Goal: Download file/media

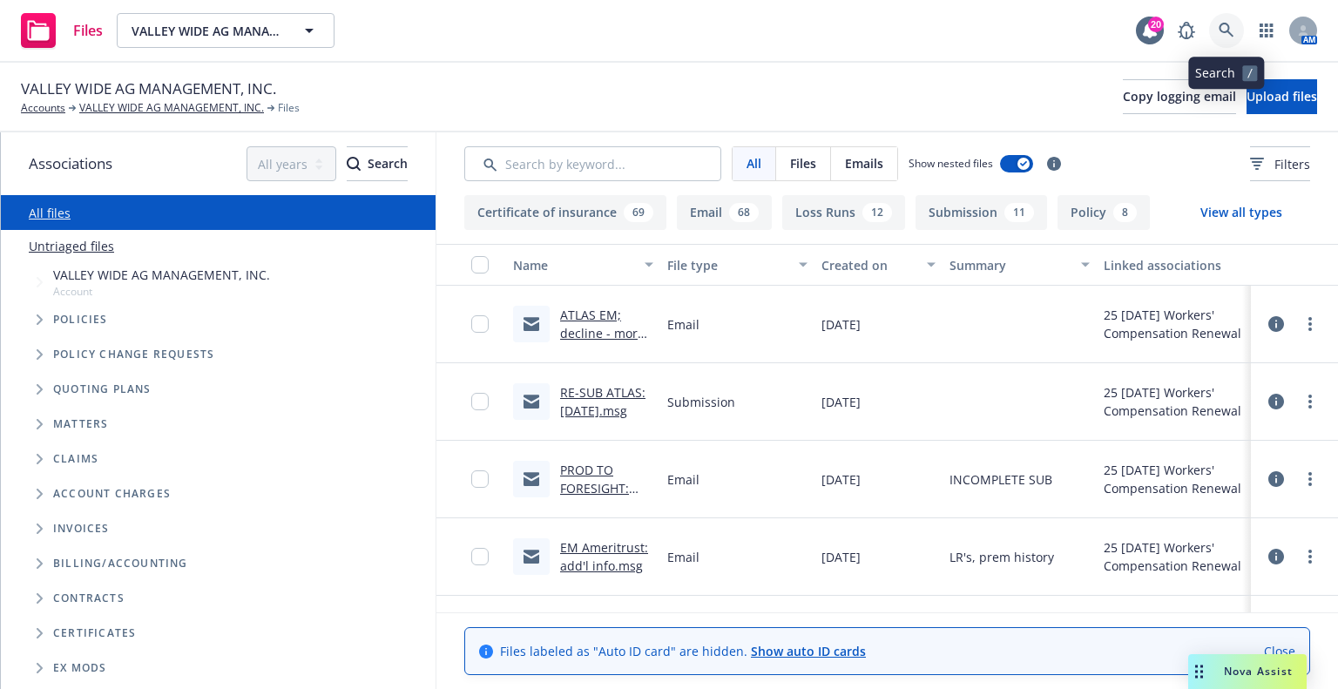
click at [1232, 32] on icon at bounding box center [1226, 31] width 16 height 16
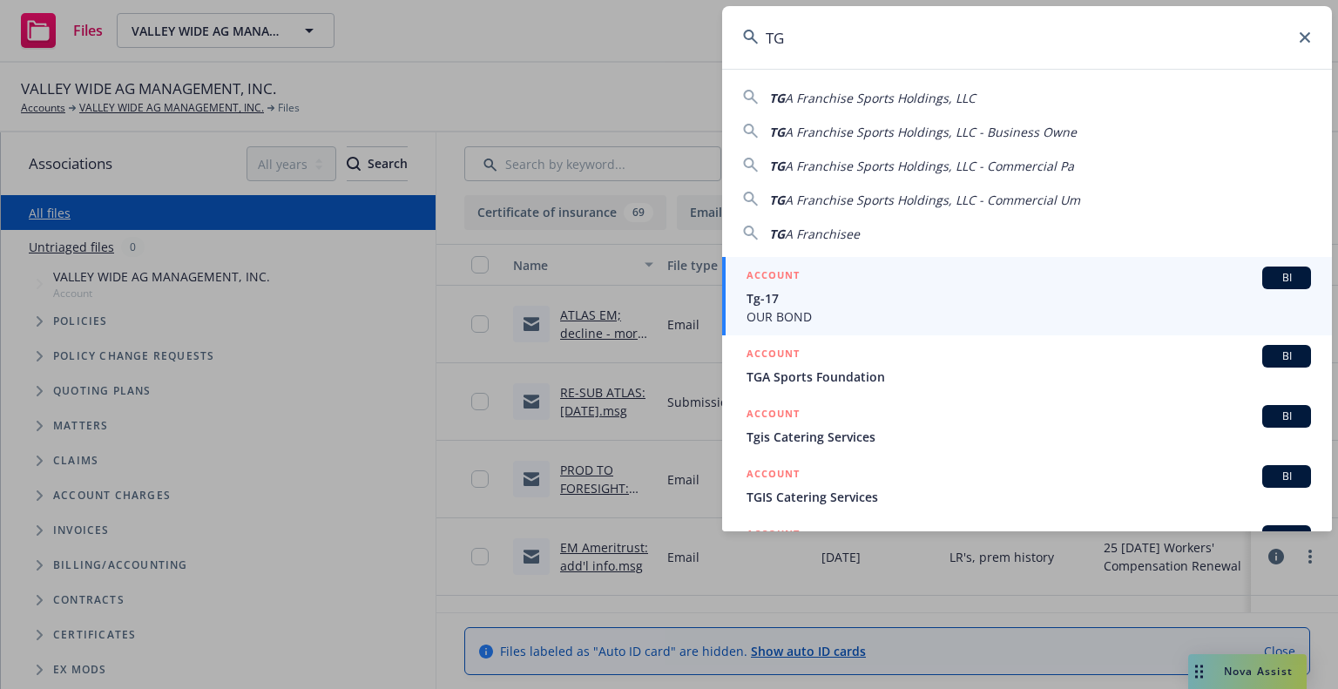
type input "TG"
click at [963, 278] on div "ACCOUNT BI" at bounding box center [1028, 278] width 564 height 23
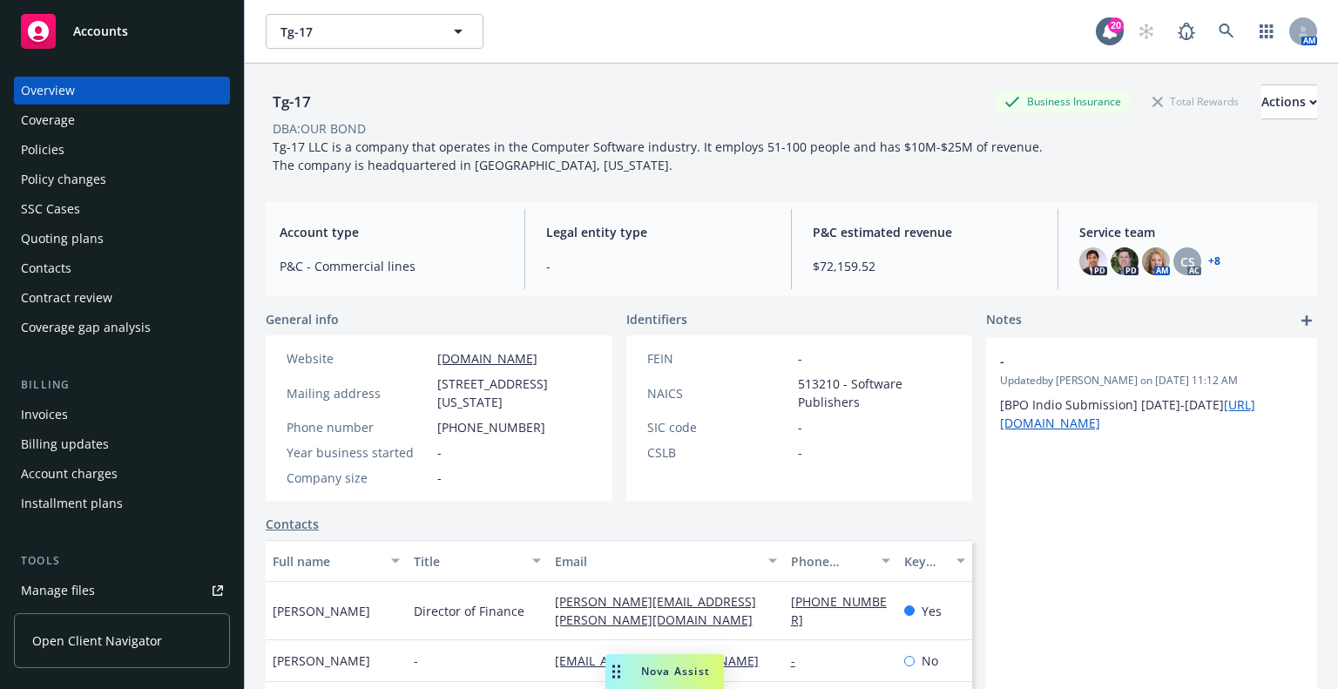
click at [80, 592] on div "Manage files" at bounding box center [58, 591] width 74 height 28
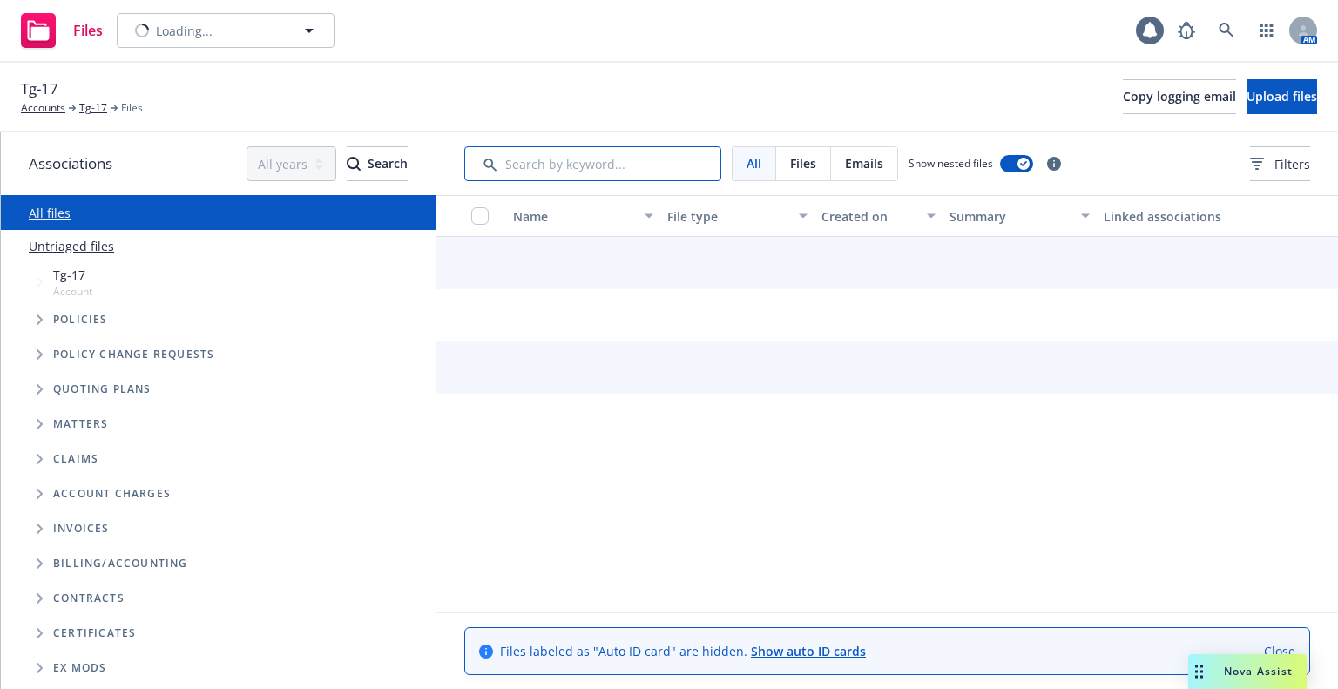
click at [521, 175] on input "Search by keyword..." at bounding box center [592, 163] width 257 height 35
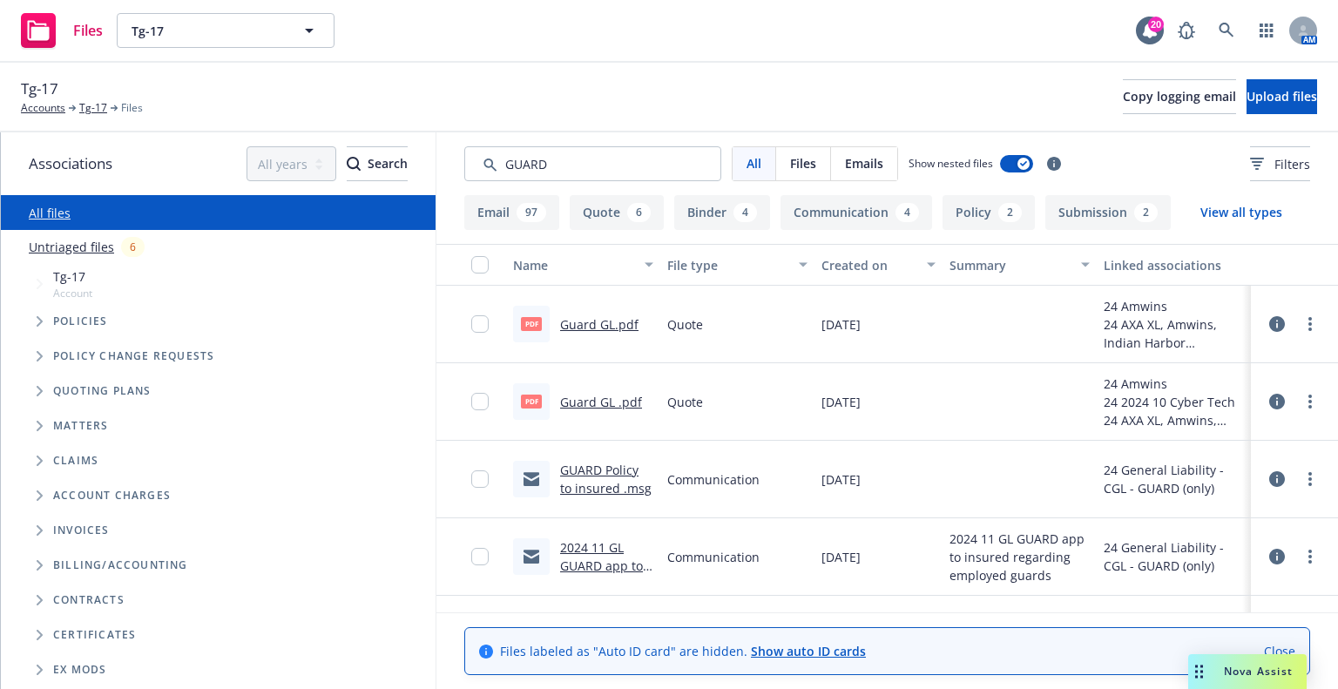
click at [598, 321] on link "Guard GL.pdf" at bounding box center [599, 324] width 78 height 17
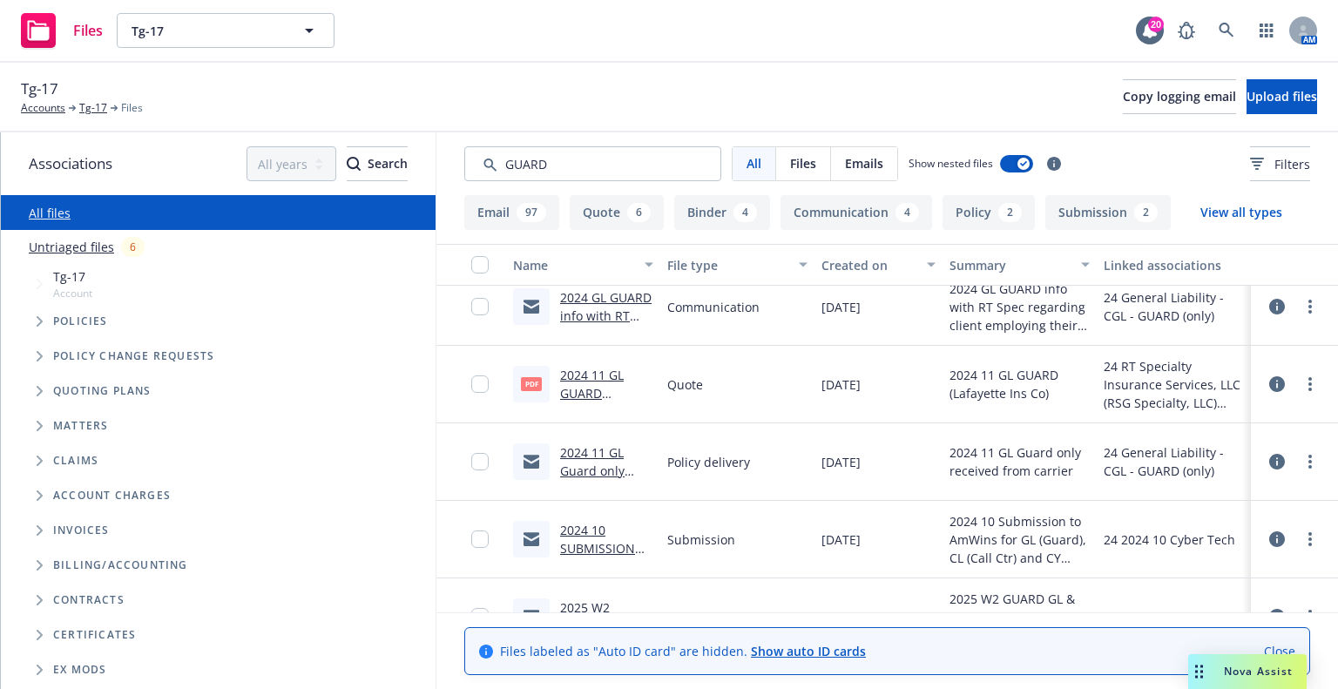
scroll to position [958, 0]
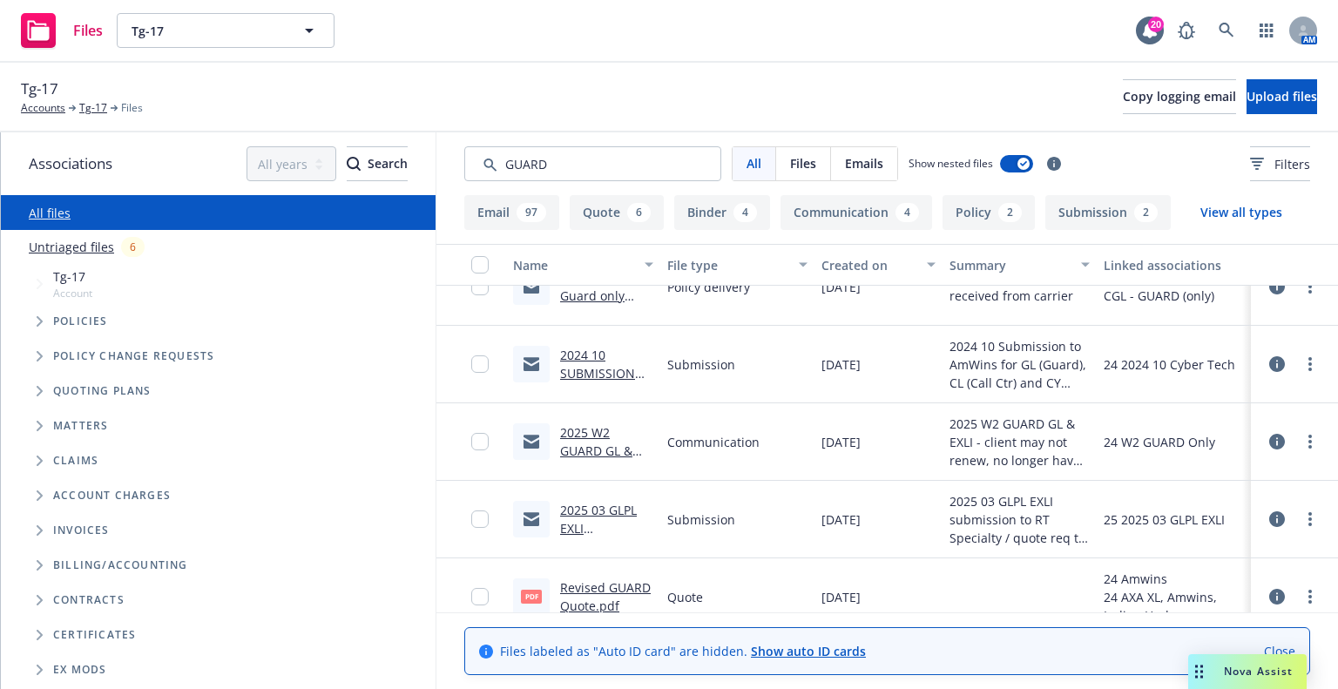
click at [606, 512] on link "2025 03 GLPL EXLI submission to RT Specialty / quote req to add INsourced GUARD…" at bounding box center [603, 574] width 86 height 145
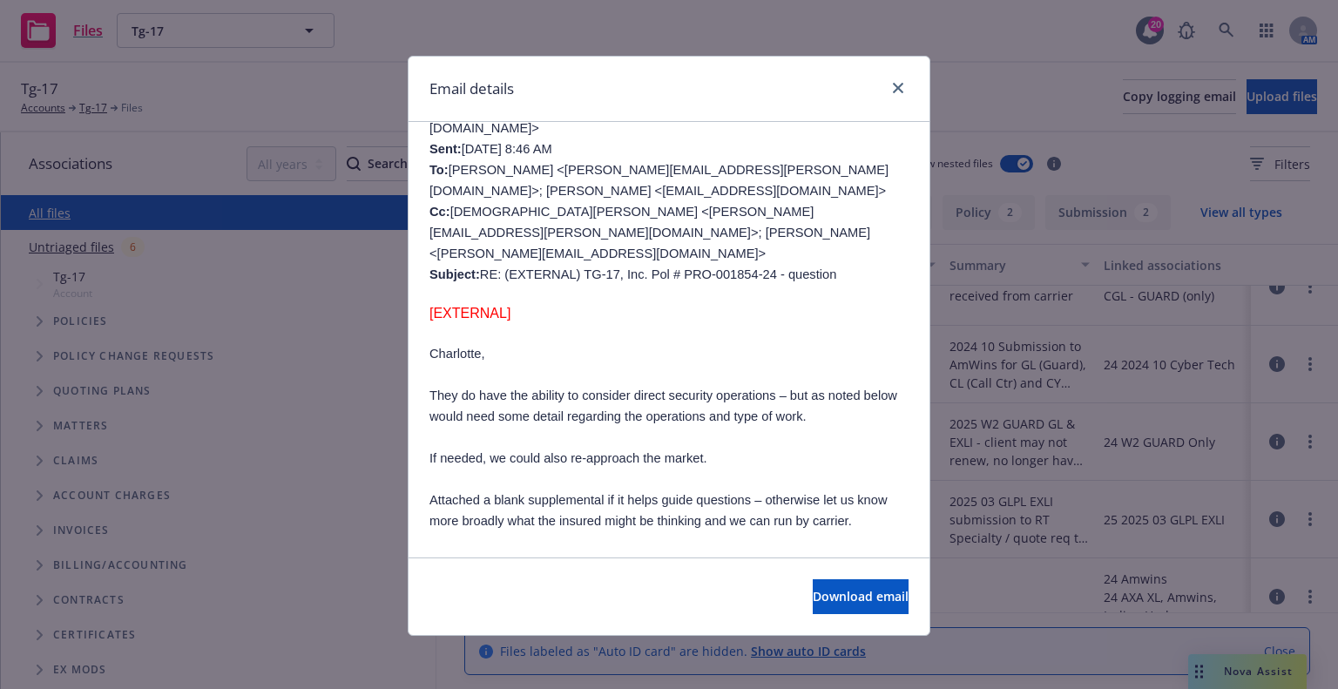
scroll to position [1481, 0]
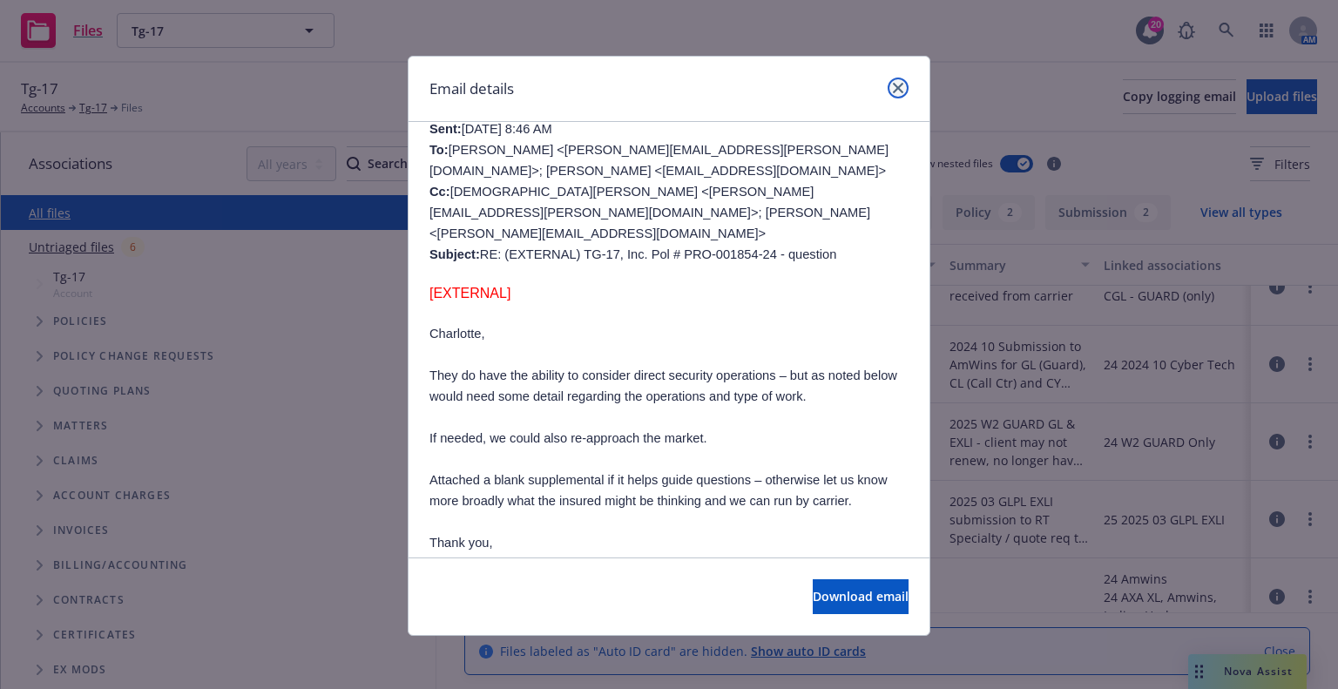
click at [893, 93] on link "close" at bounding box center [897, 88] width 21 height 21
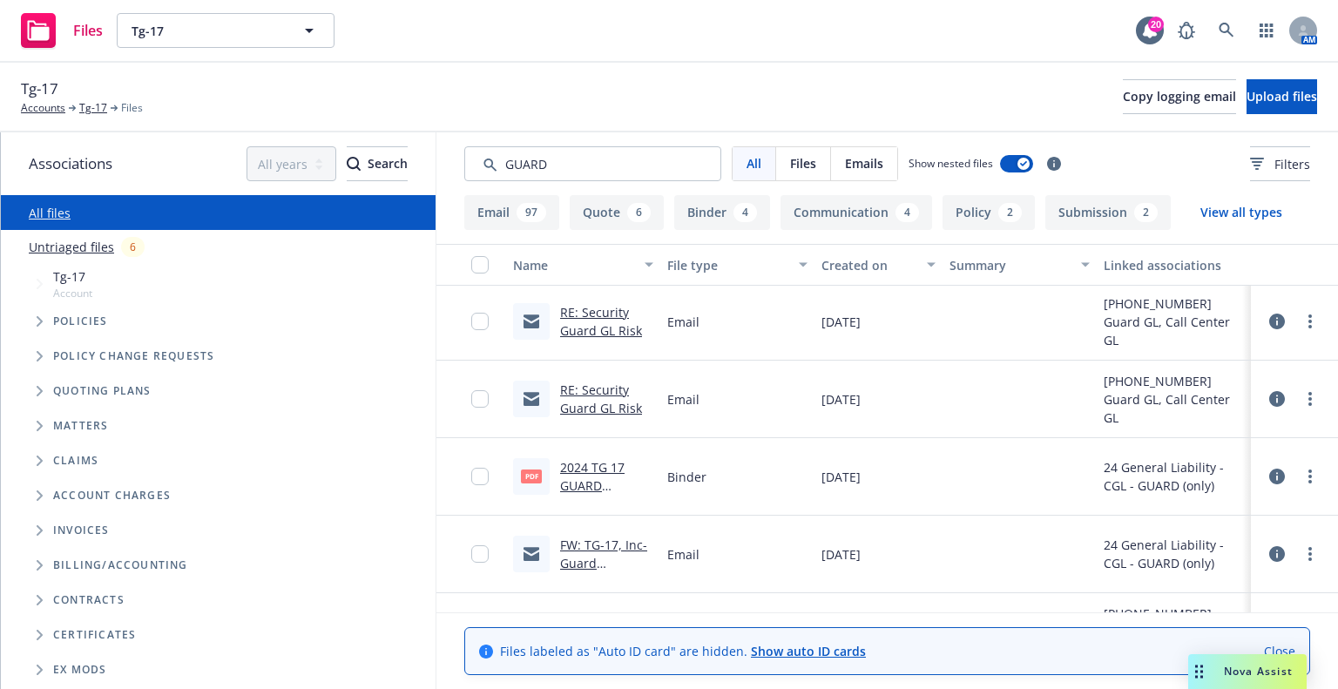
scroll to position [2526, 0]
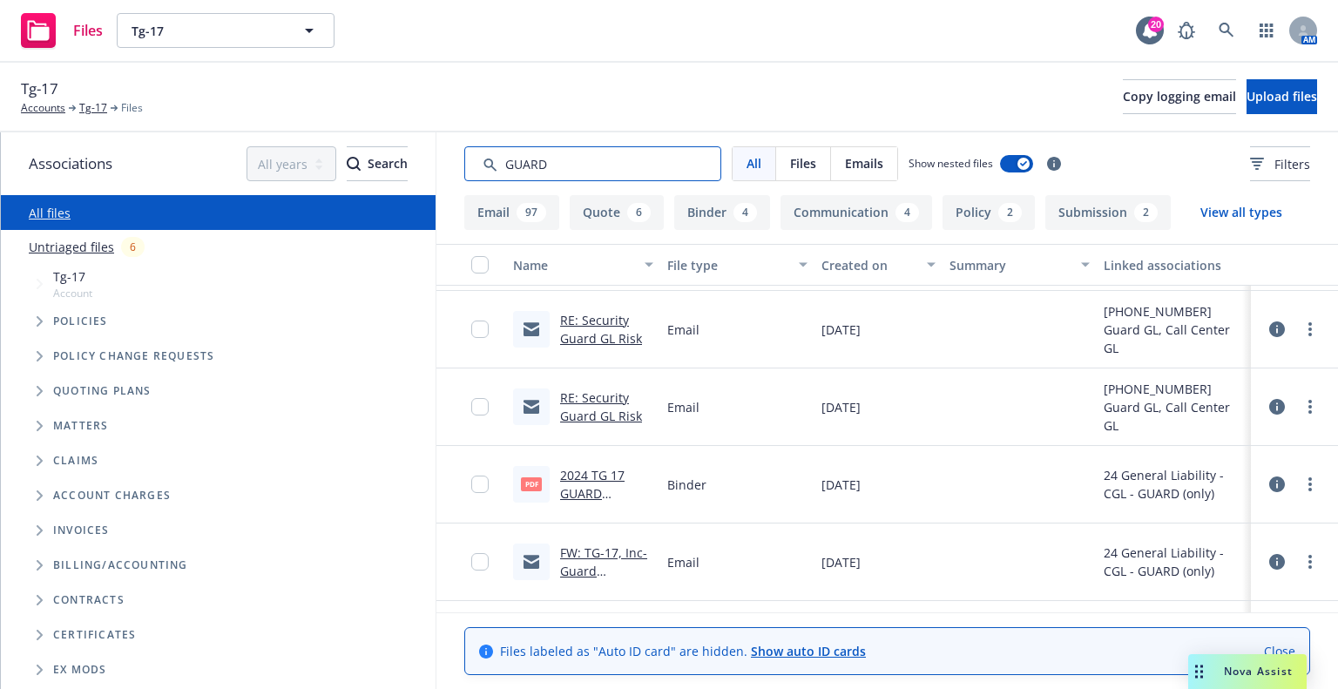
click at [632, 168] on input "Search by keyword..." at bounding box center [592, 163] width 257 height 35
drag, startPoint x: 634, startPoint y: 168, endPoint x: 584, endPoint y: 169, distance: 50.5
click at [584, 169] on input "Search by keyword..." at bounding box center [592, 163] width 257 height 35
drag, startPoint x: 584, startPoint y: 169, endPoint x: 482, endPoint y: 162, distance: 102.1
click at [483, 162] on input "Search by keyword..." at bounding box center [592, 163] width 257 height 35
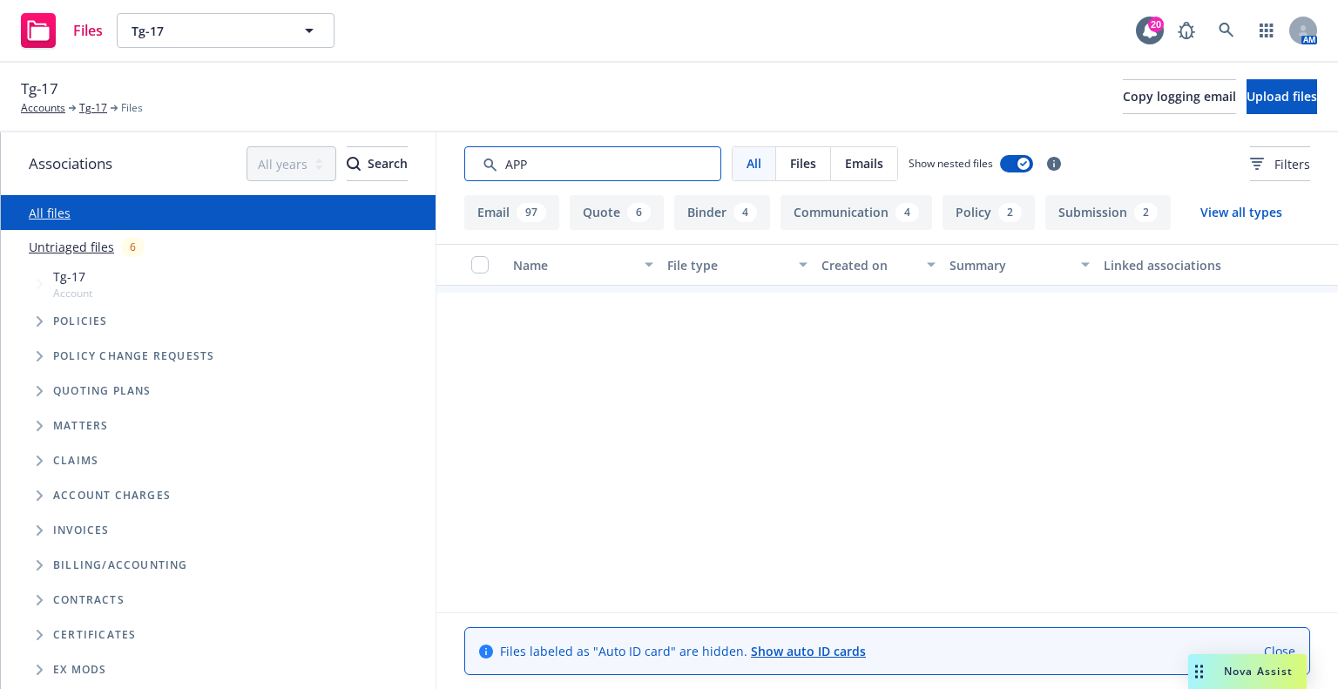
type input "APP"
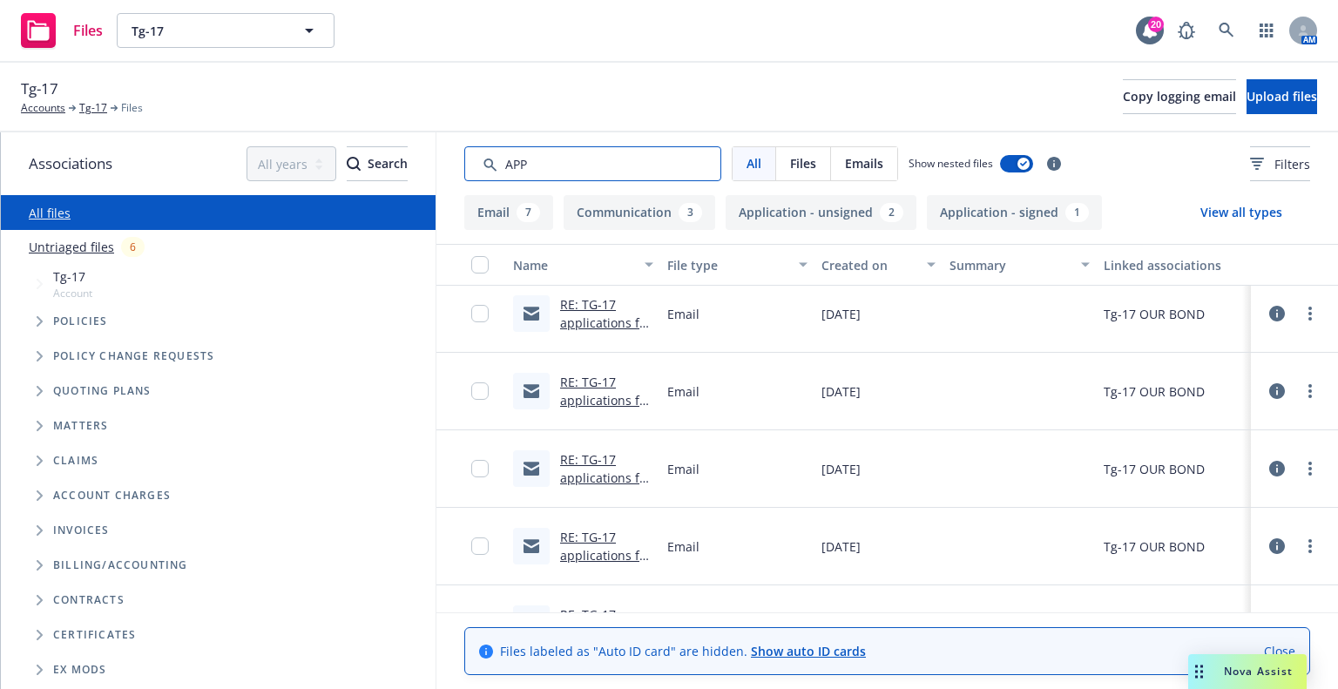
scroll to position [240, 0]
click at [594, 402] on link "RE: TG-17 applications for remarketing" at bounding box center [605, 401] width 91 height 53
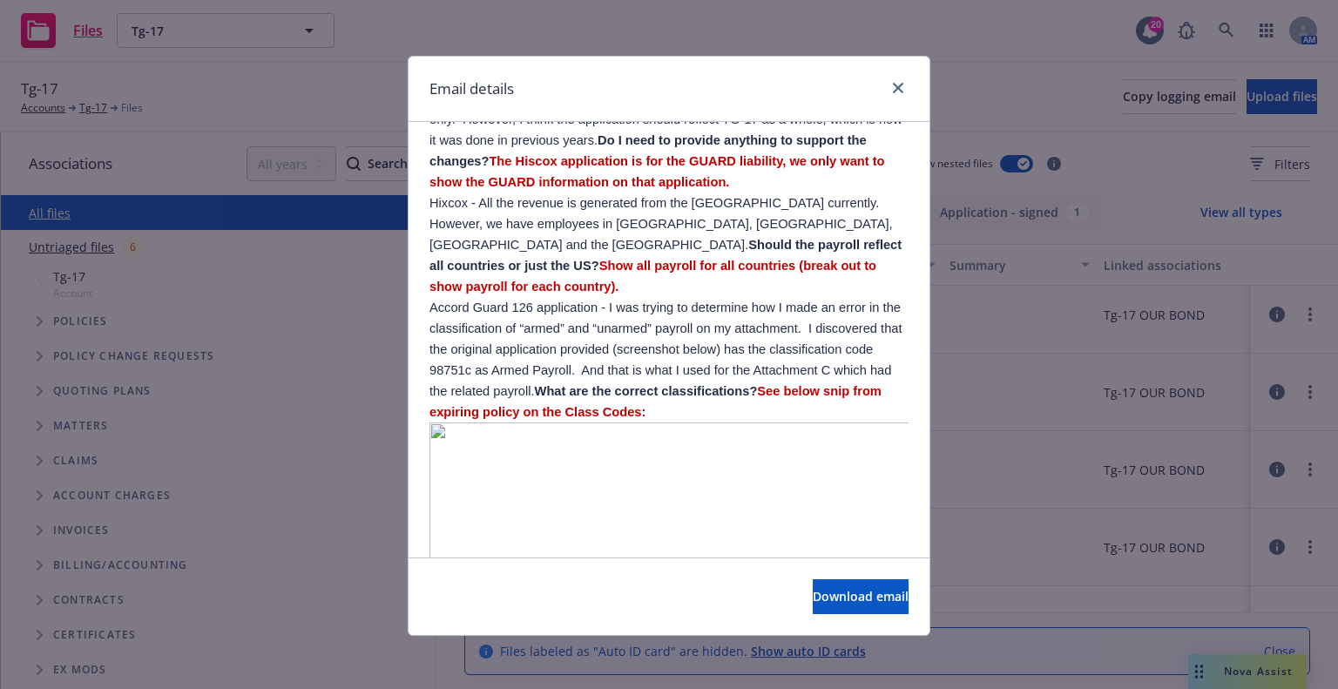
scroll to position [610, 0]
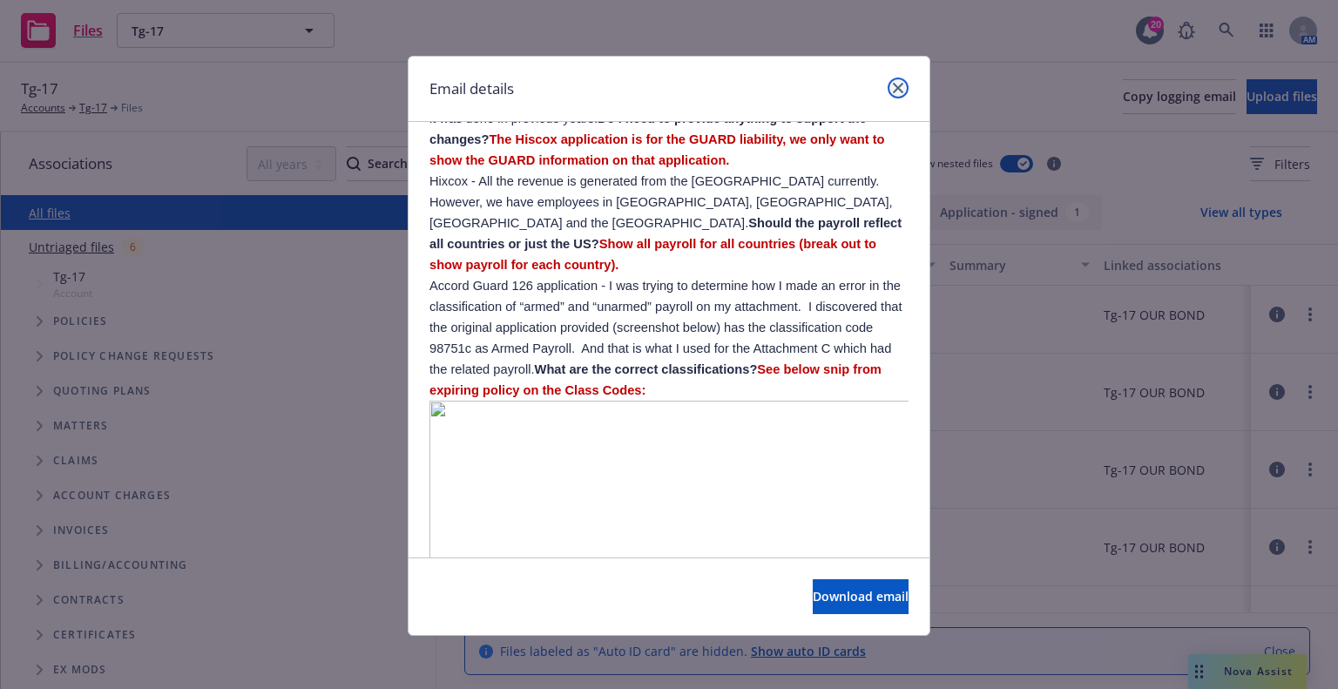
click at [897, 90] on link "close" at bounding box center [897, 88] width 21 height 21
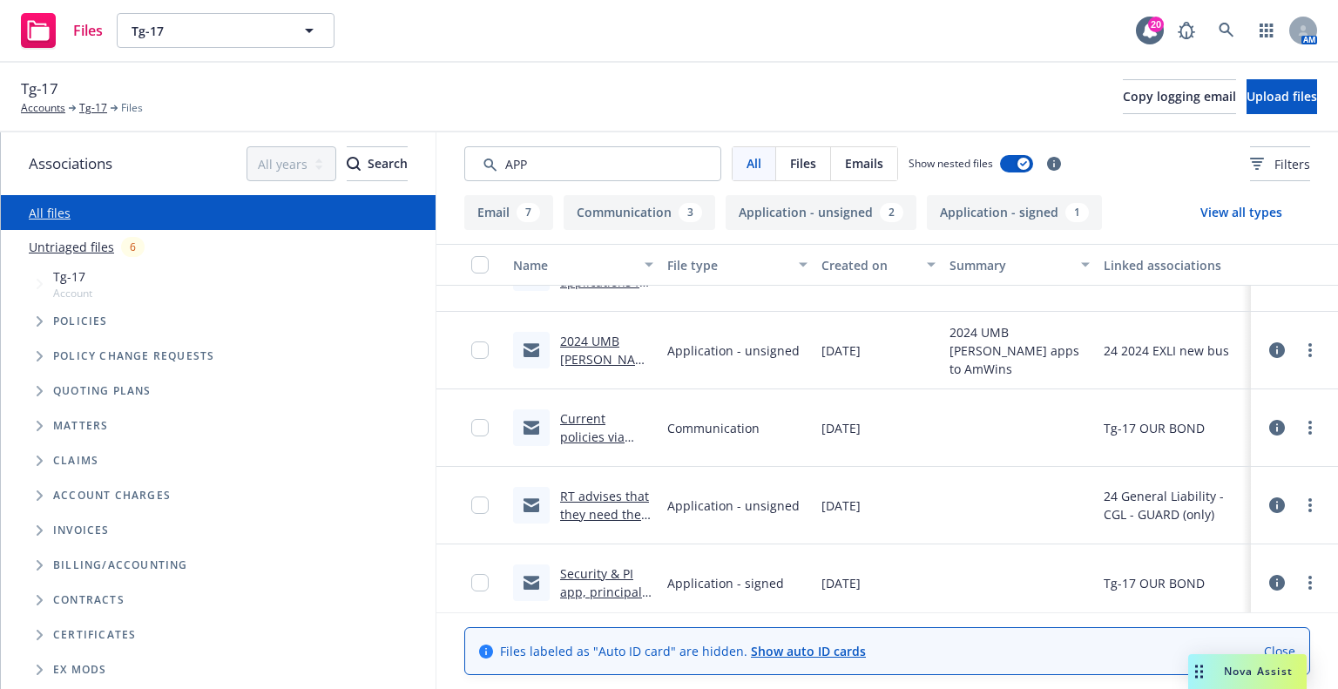
scroll to position [673, 0]
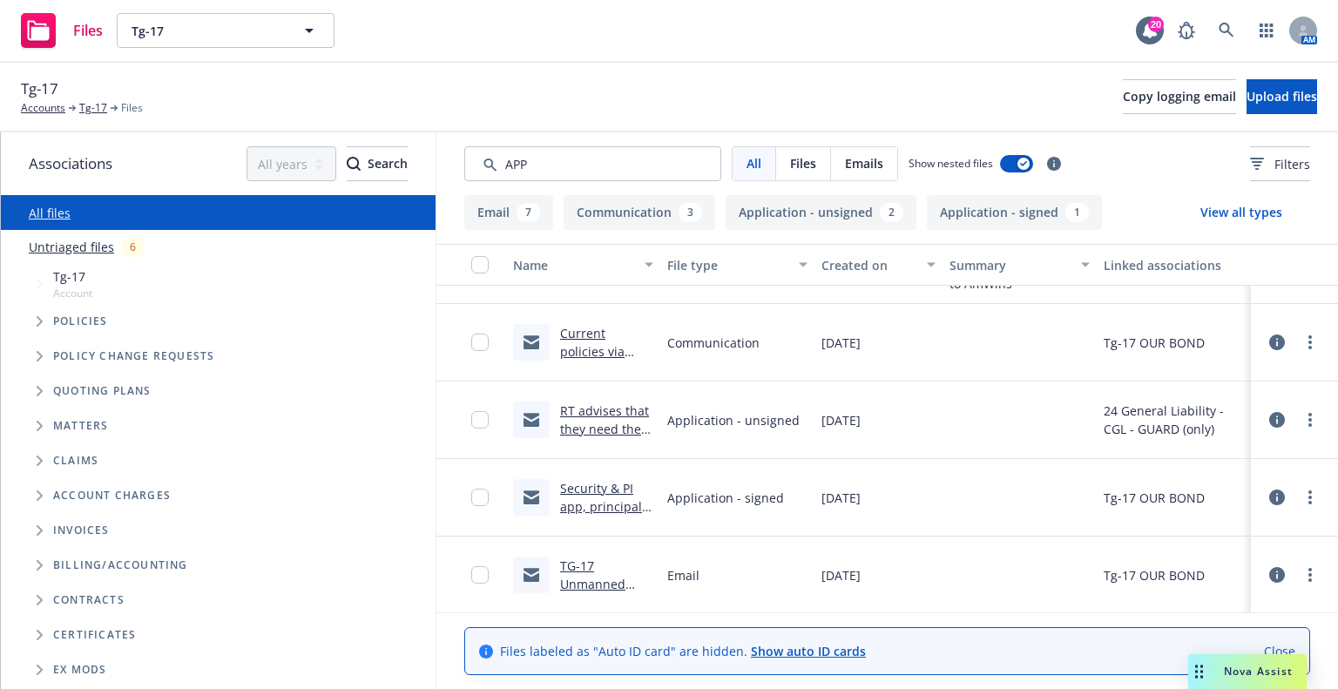
click at [616, 426] on link "RT advises that they need the Security & PI app filled out before proceeding .m…" at bounding box center [604, 465] width 89 height 126
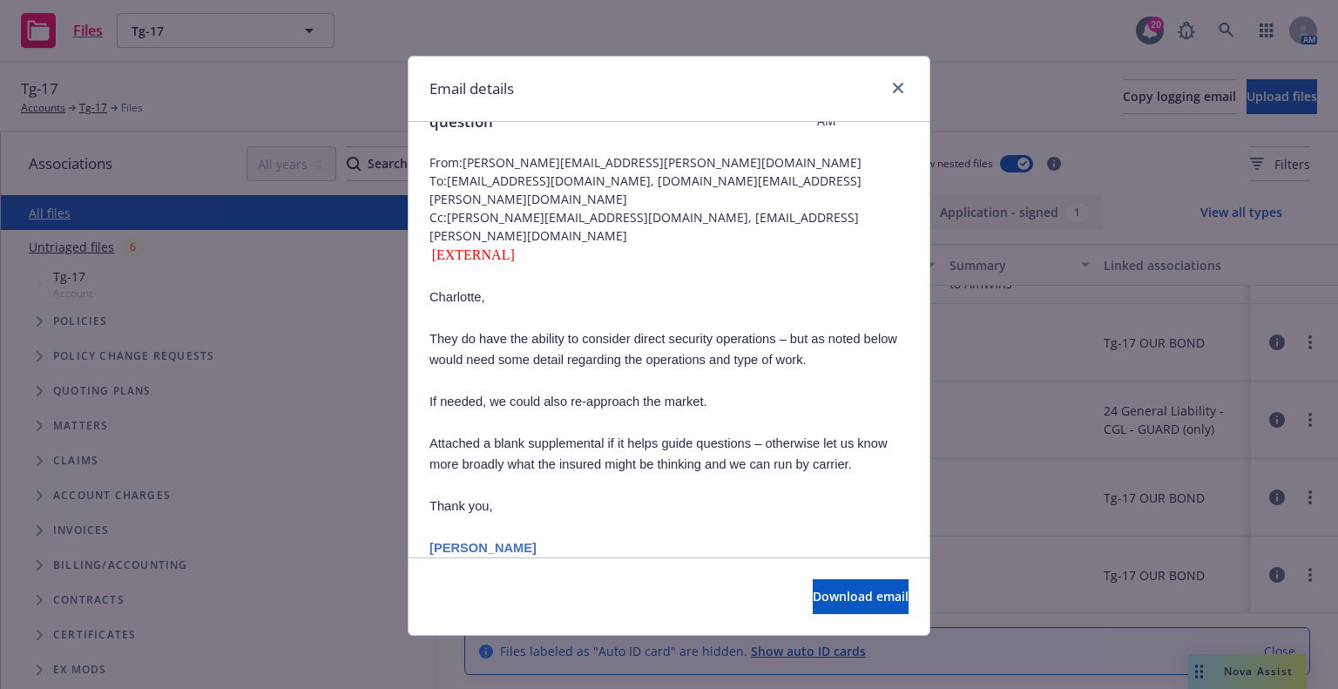
scroll to position [0, 0]
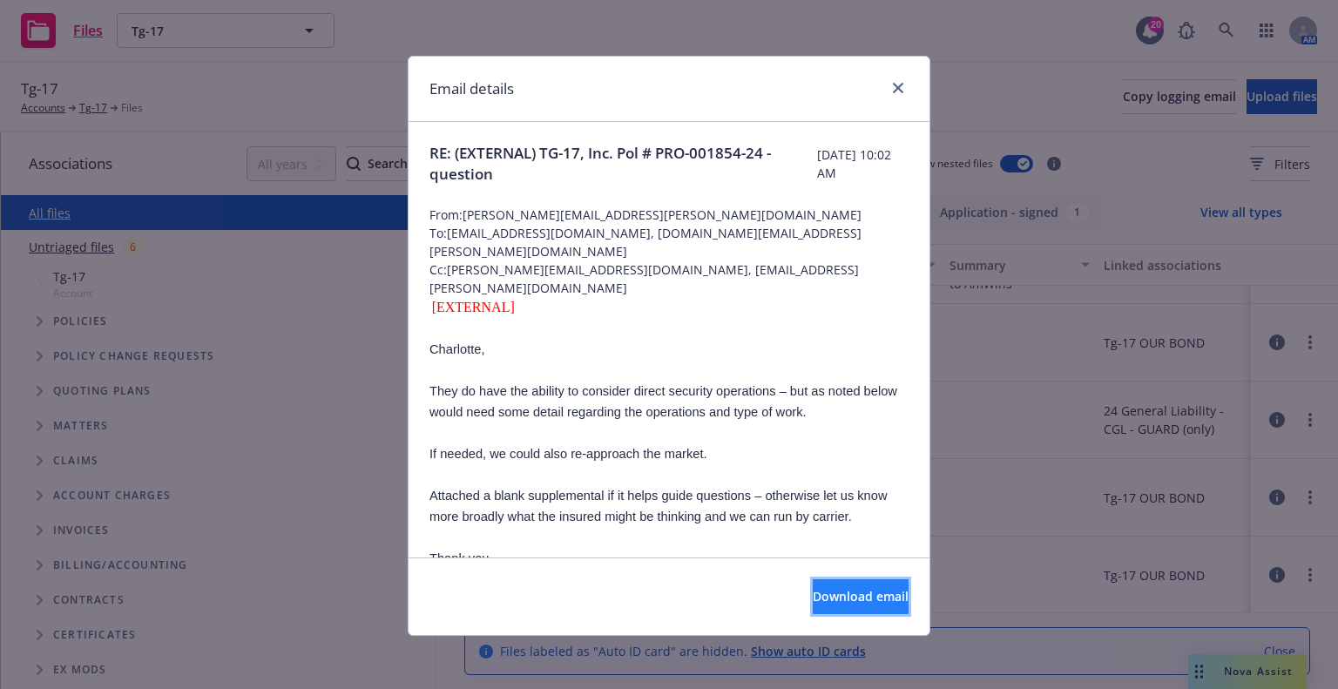
click at [817, 588] on span "Download email" at bounding box center [861, 596] width 96 height 17
